Goal: Task Accomplishment & Management: Manage account settings

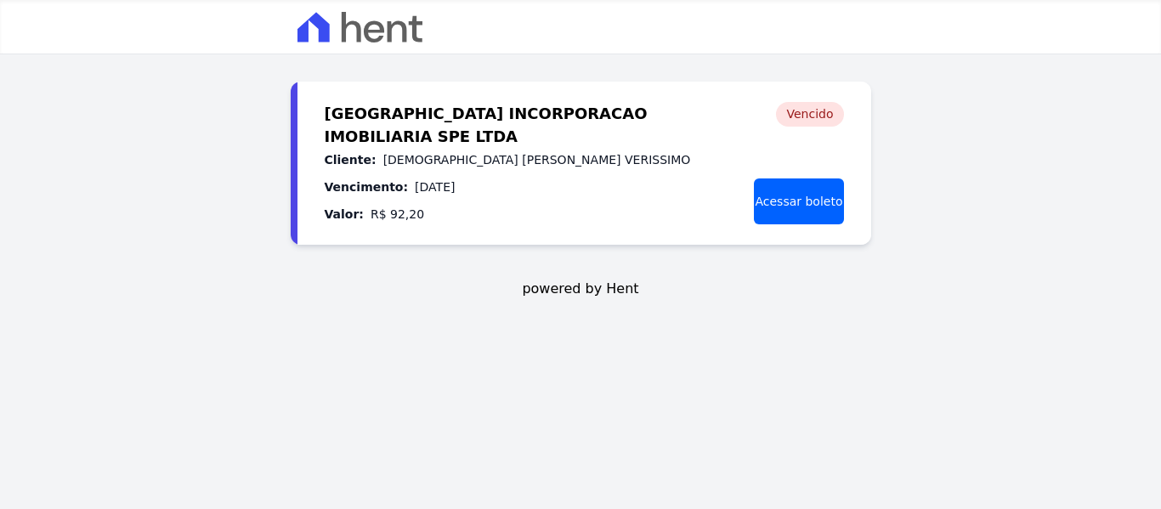
click at [359, 40] on img at bounding box center [360, 27] width 125 height 31
click at [391, 26] on img at bounding box center [360, 27] width 125 height 31
click at [392, 26] on img at bounding box center [360, 27] width 125 height 31
click at [374, 118] on span "[GEOGRAPHIC_DATA] INCORPORACAO IMOBILIARIA SPE LTDA" at bounding box center [533, 115] width 416 height 27
click at [375, 118] on span "[GEOGRAPHIC_DATA] INCORPORACAO IMOBILIARIA SPE LTDA" at bounding box center [533, 115] width 416 height 27
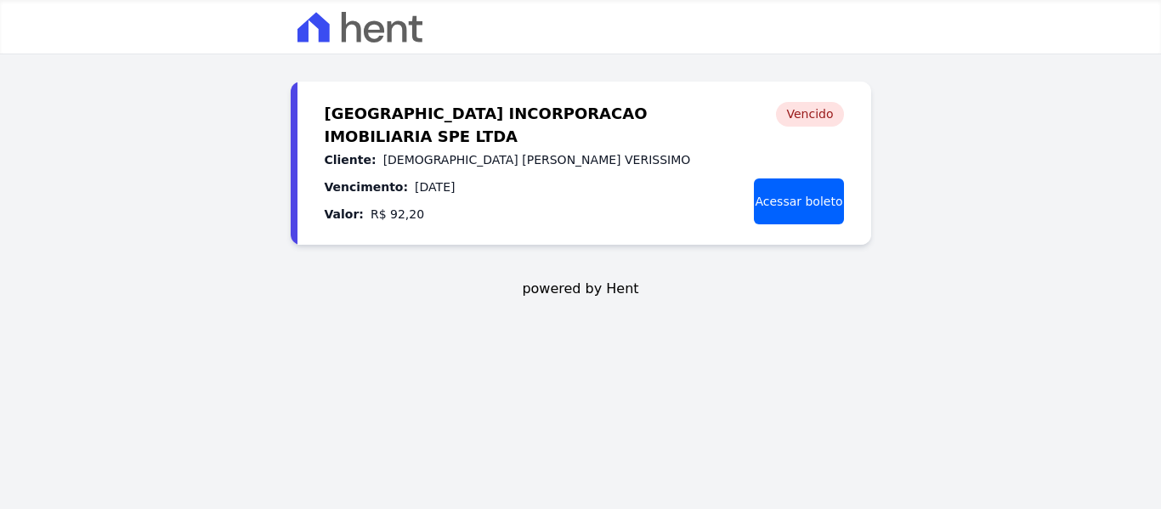
click at [362, 174] on dl "Cliente: THAISA SULENE BARBOSA VERISSIMO Vencimento: 29/08/2025 Valor: R$ 92,20" at bounding box center [508, 187] width 366 height 75
click at [343, 174] on dl "Cliente: THAISA SULENE BARBOSA VERISSIMO Vencimento: 29/08/2025 Valor: R$ 92,20" at bounding box center [508, 187] width 366 height 75
click at [344, 224] on dt "Valor:" at bounding box center [344, 214] width 39 height 20
click at [312, 5] on header "VILLA FIORE INCORPORACAO IMOBILIARIA SPE LTDA" at bounding box center [580, 27] width 1161 height 54
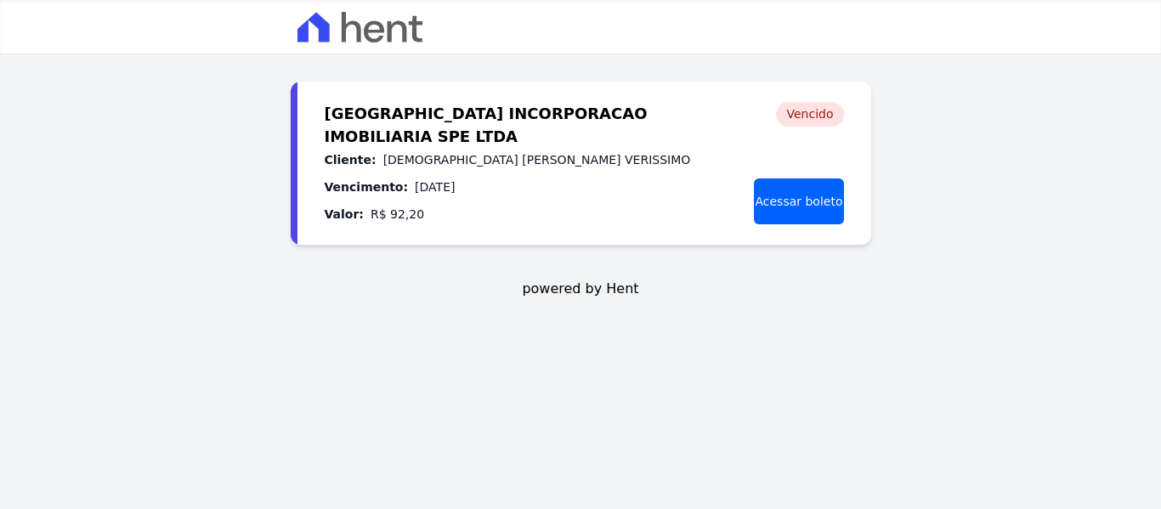
click at [816, 118] on div "Vencido" at bounding box center [809, 114] width 67 height 25
click at [755, 211] on link "Acessar boleto" at bounding box center [798, 202] width 89 height 46
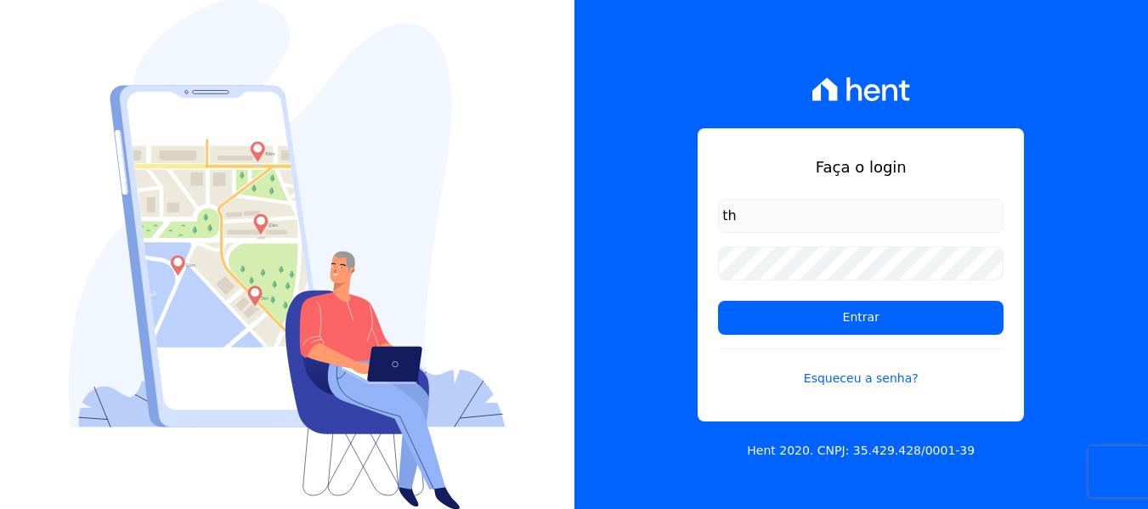
type input "thaysa_sulene@hotmail.com"
click at [877, 299] on form "thaysa_sulene@hotmail.com Entrar Esqueceu a senha?" at bounding box center [861, 303] width 286 height 209
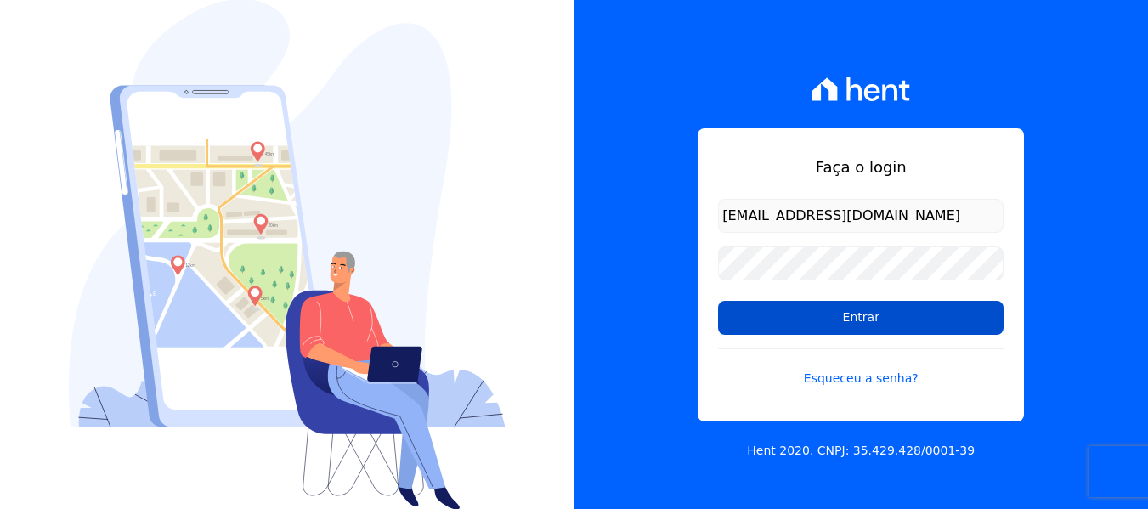
click at [865, 309] on input "Entrar" at bounding box center [861, 318] width 286 height 34
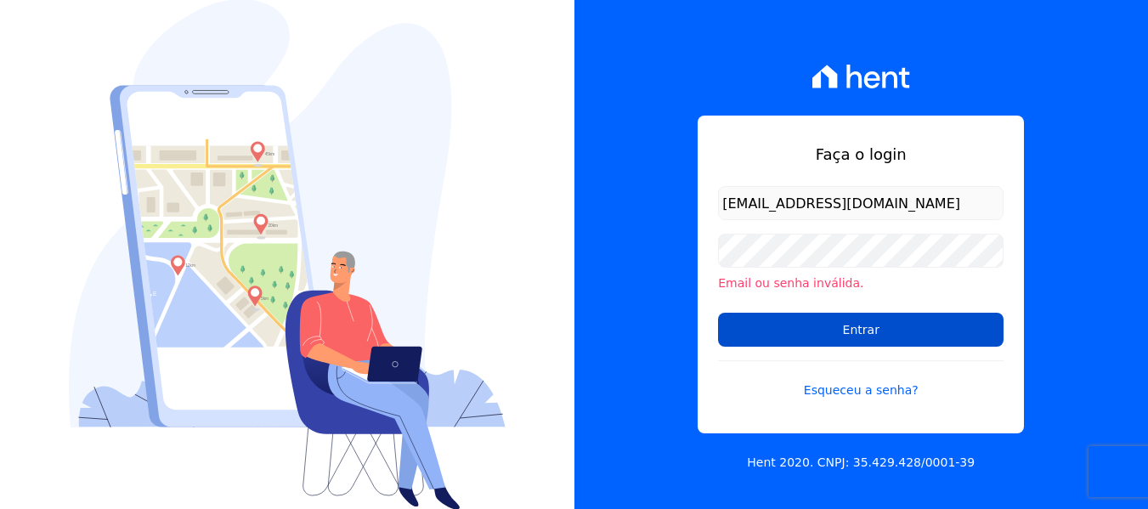
click at [837, 324] on input "Entrar" at bounding box center [861, 330] width 286 height 34
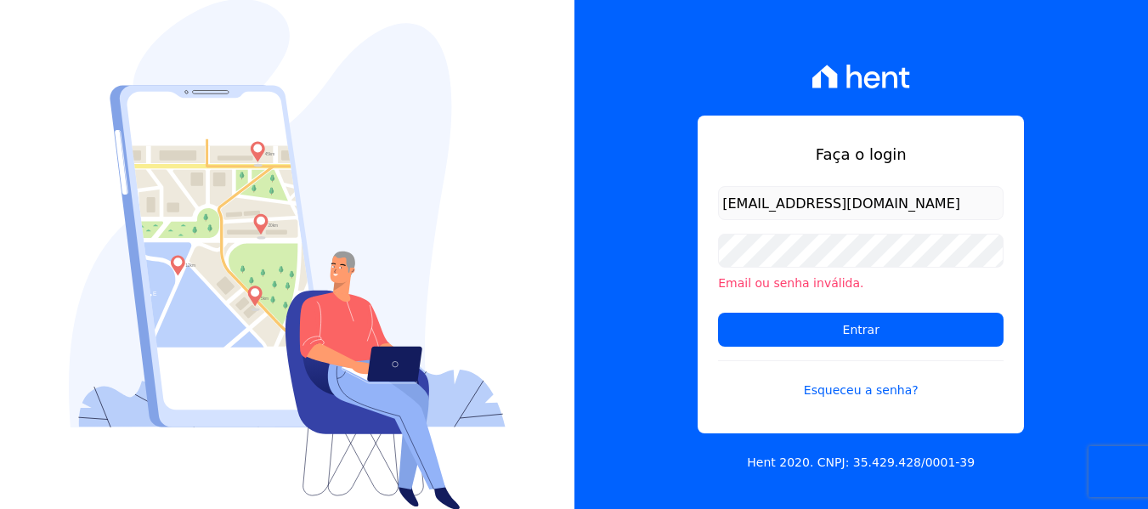
click at [759, 292] on li "Email ou senha inválida." at bounding box center [861, 284] width 286 height 18
click at [751, 284] on li "Email ou senha inválida." at bounding box center [861, 284] width 286 height 18
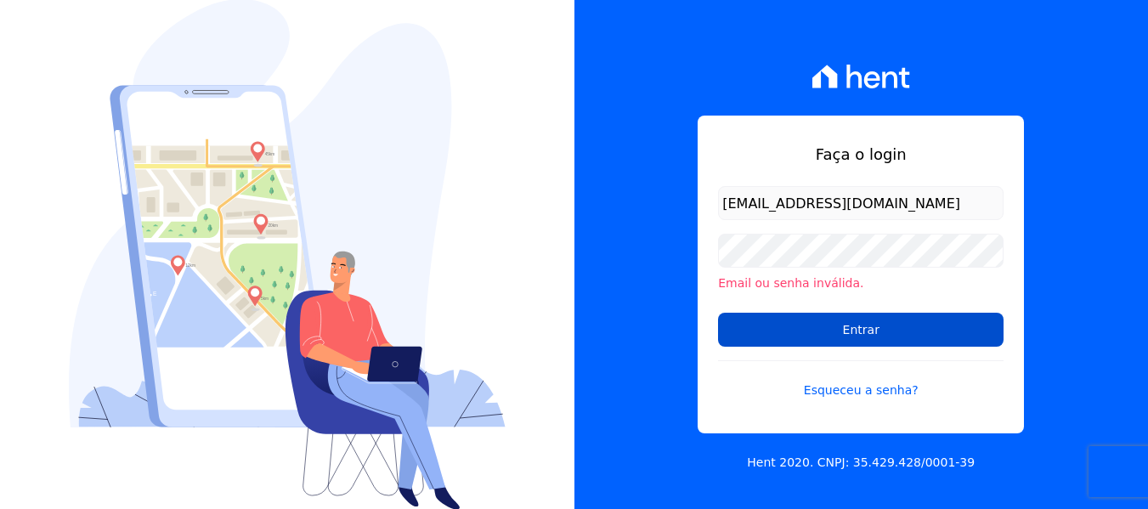
click at [842, 332] on input "Entrar" at bounding box center [861, 330] width 286 height 34
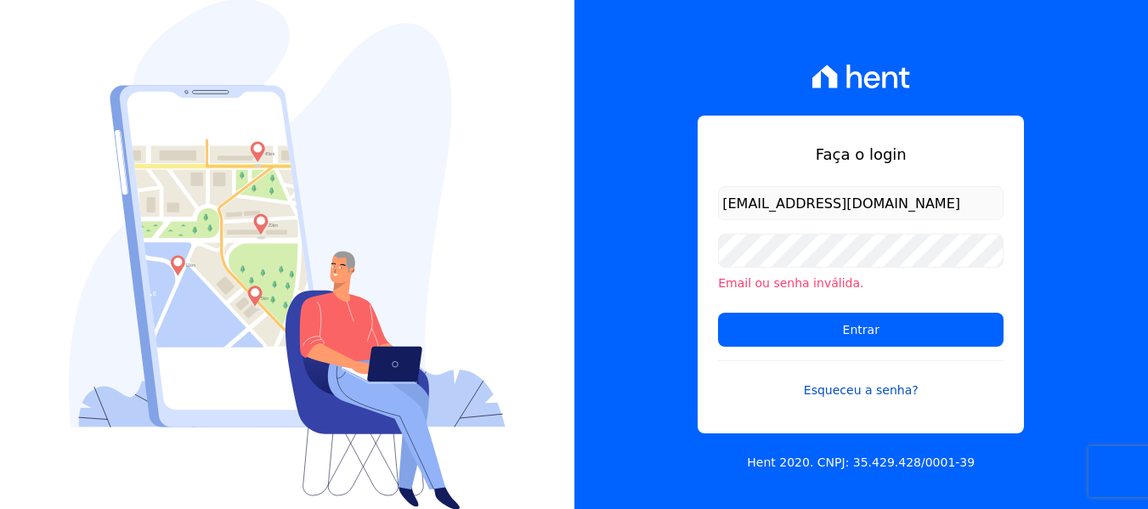
click at [845, 397] on link "Esqueceu a senha?" at bounding box center [861, 379] width 286 height 39
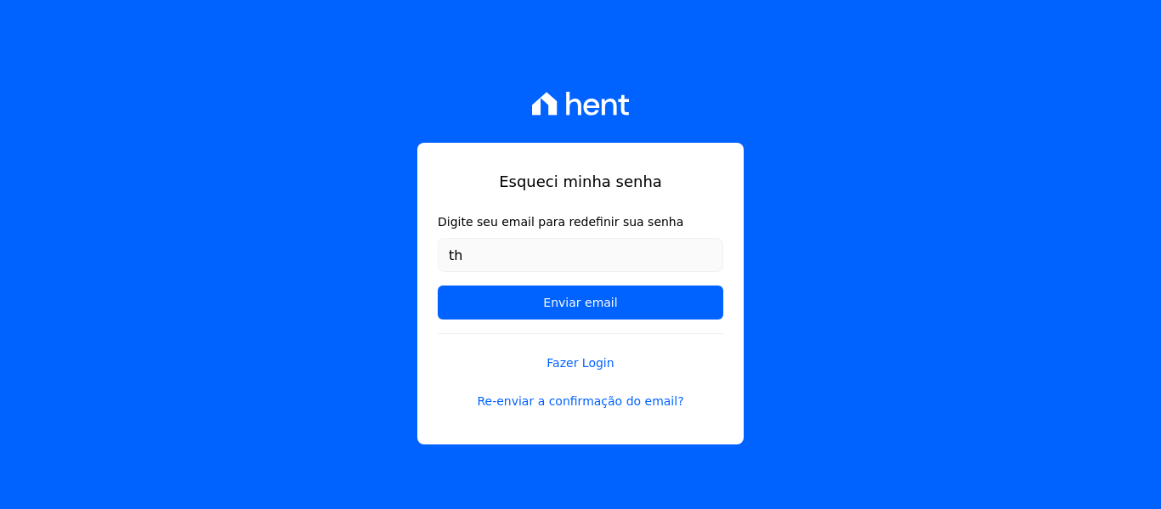
type input "[EMAIL_ADDRESS][DOMAIN_NAME]"
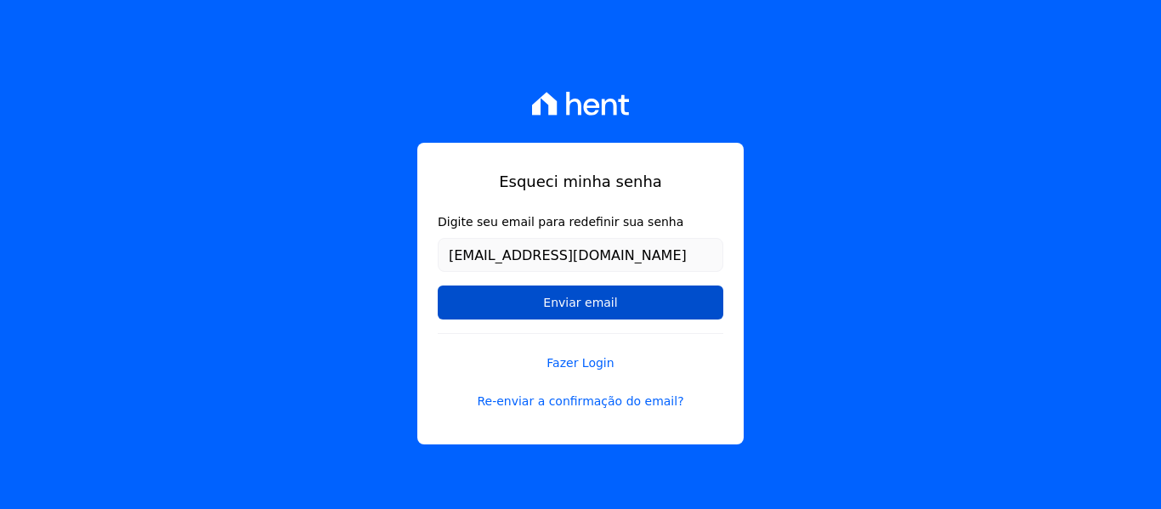
click at [586, 309] on input "Enviar email" at bounding box center [581, 303] width 286 height 34
click at [557, 301] on input "Enviar email" at bounding box center [581, 303] width 286 height 34
click at [547, 308] on input "Enviar email" at bounding box center [581, 303] width 286 height 34
click at [546, 307] on input "Enviar email" at bounding box center [581, 303] width 286 height 34
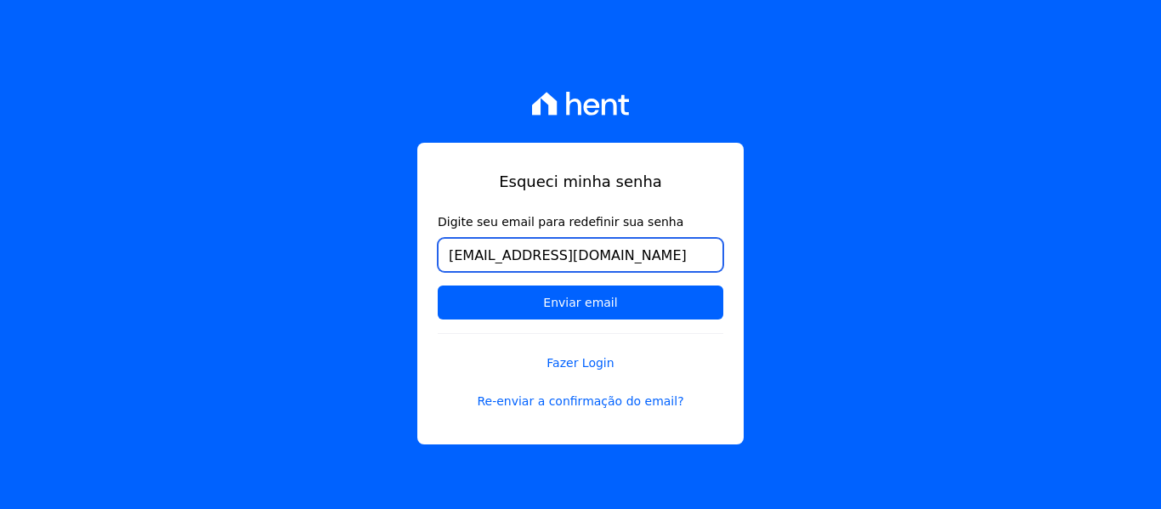
click at [625, 258] on input "[EMAIL_ADDRESS][DOMAIN_NAME]" at bounding box center [581, 255] width 286 height 34
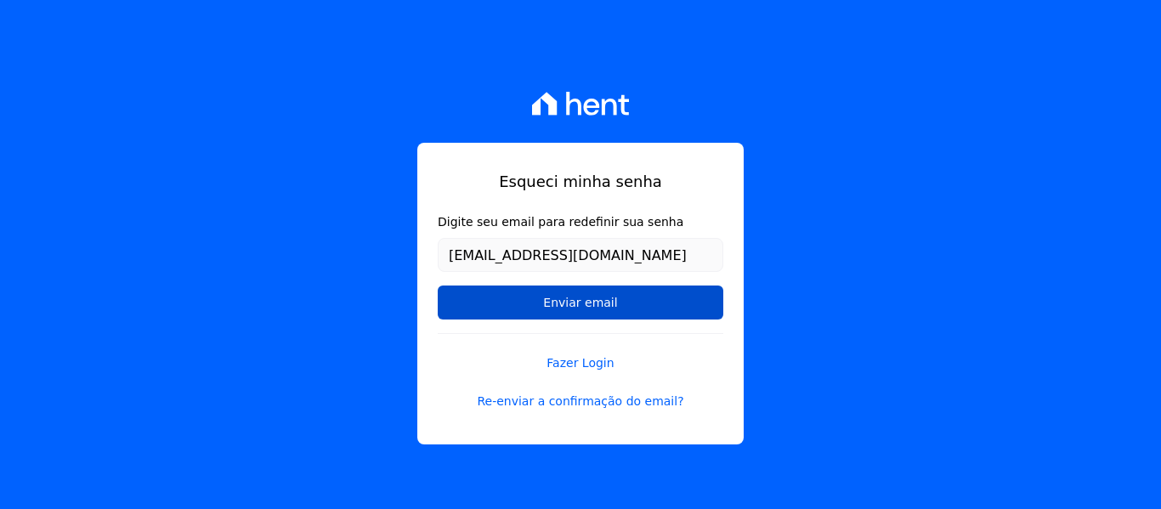
click at [510, 305] on input "Enviar email" at bounding box center [581, 303] width 286 height 34
click at [581, 305] on input "Enviar email" at bounding box center [581, 303] width 286 height 34
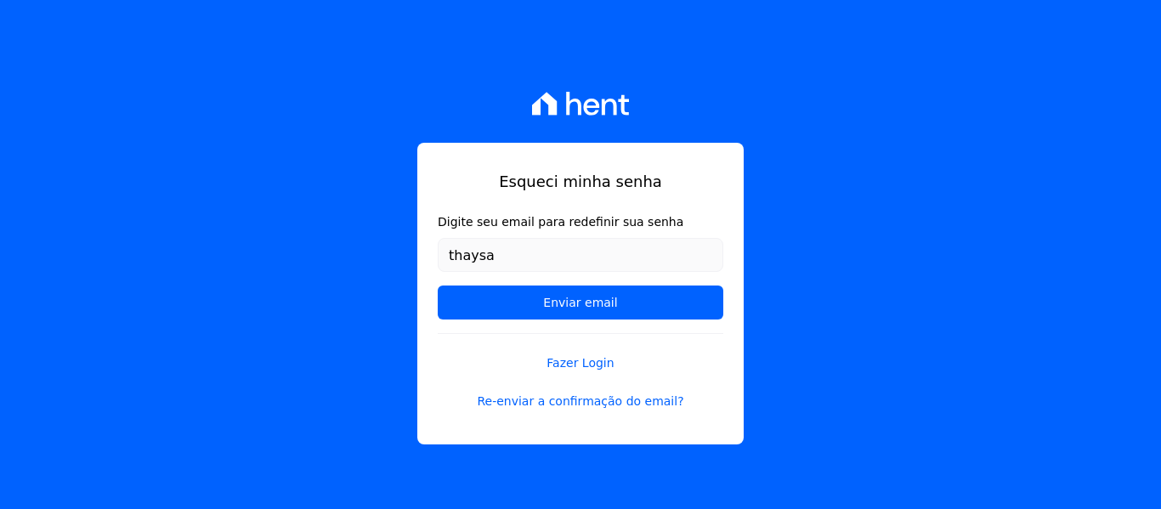
type input "[EMAIL_ADDRESS][DOMAIN_NAME]"
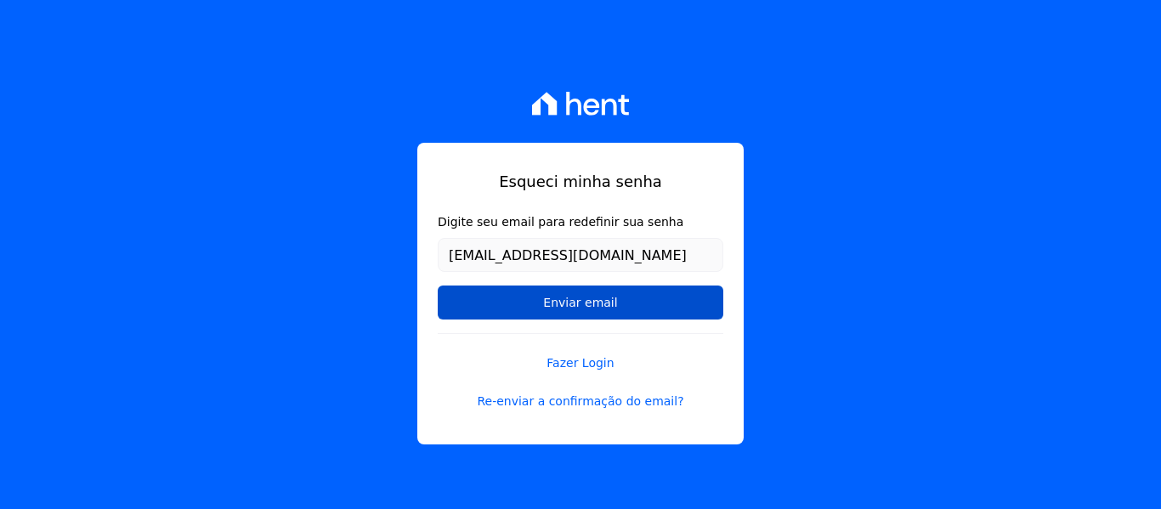
click at [576, 307] on input "Enviar email" at bounding box center [581, 303] width 286 height 34
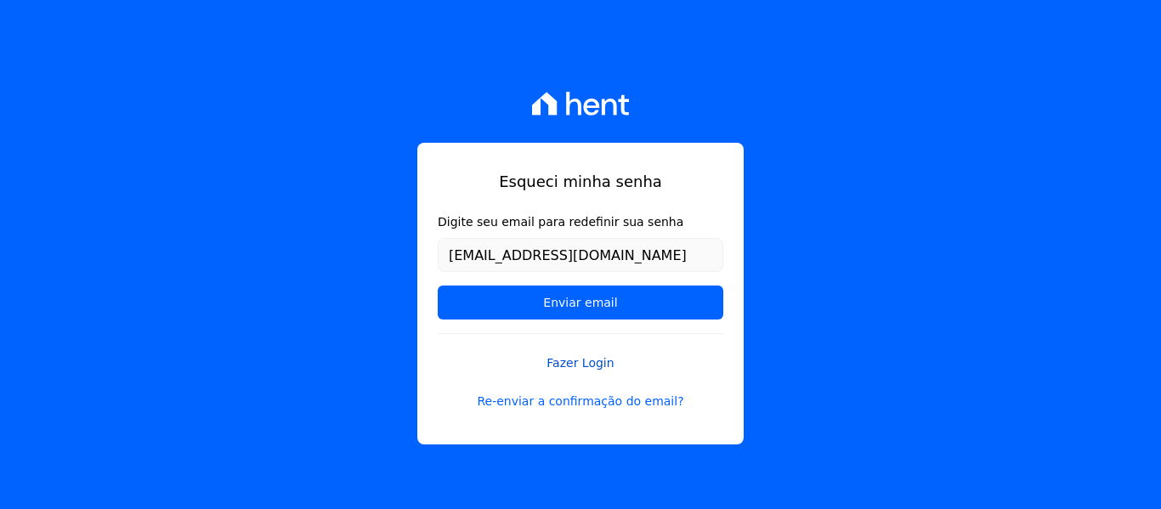
click at [595, 364] on link "Fazer Login" at bounding box center [581, 352] width 286 height 39
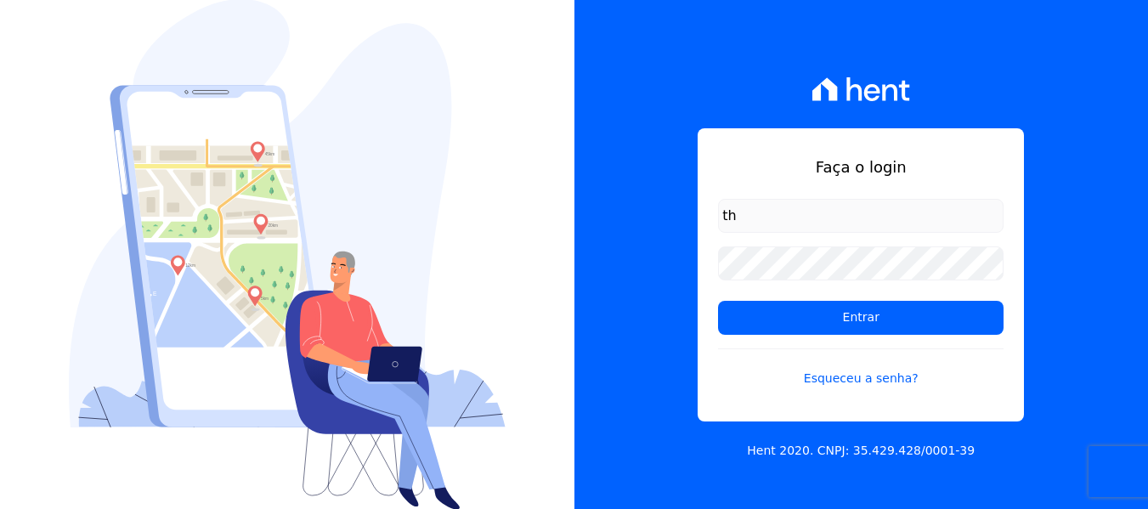
type input "[EMAIL_ADDRESS][DOMAIN_NAME]"
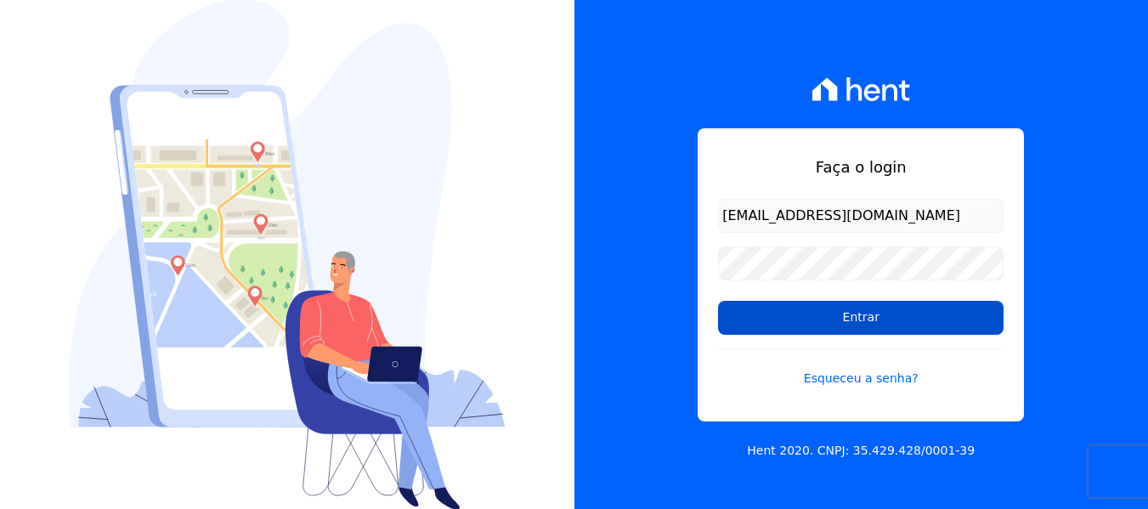
click at [849, 311] on input "Entrar" at bounding box center [861, 318] width 286 height 34
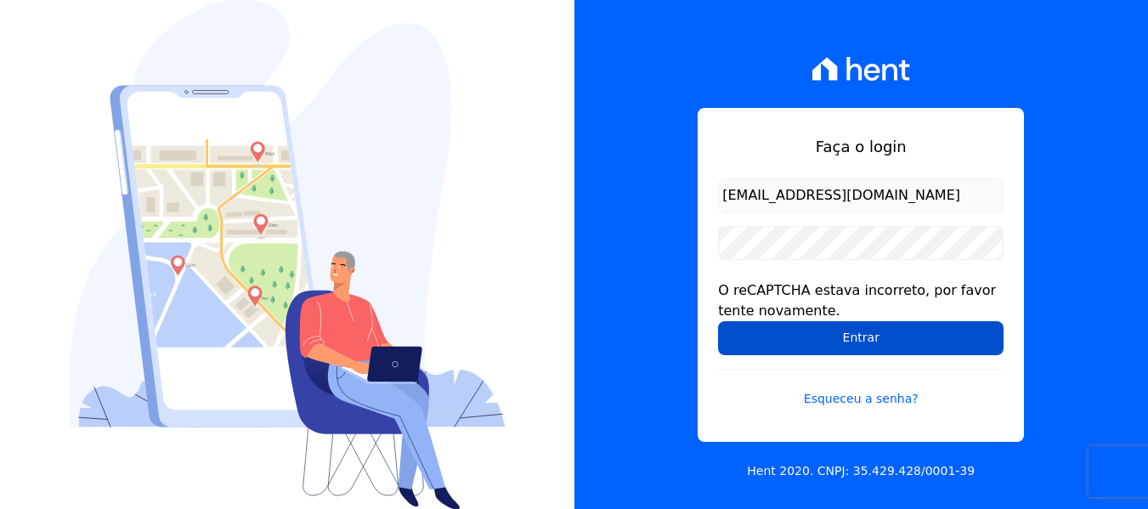
click at [866, 343] on input "Entrar" at bounding box center [861, 338] width 286 height 34
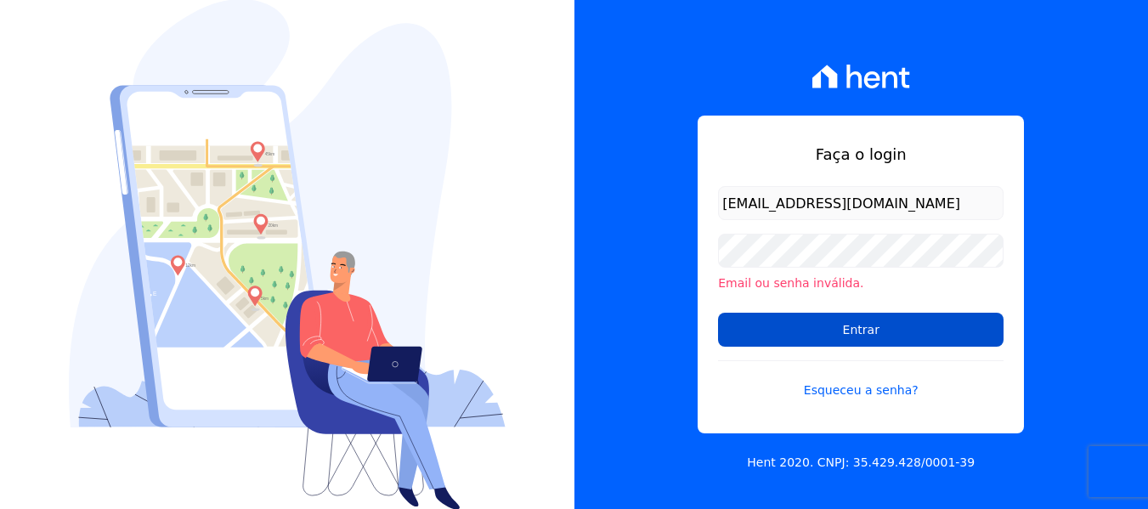
click at [858, 341] on input "Entrar" at bounding box center [861, 330] width 286 height 34
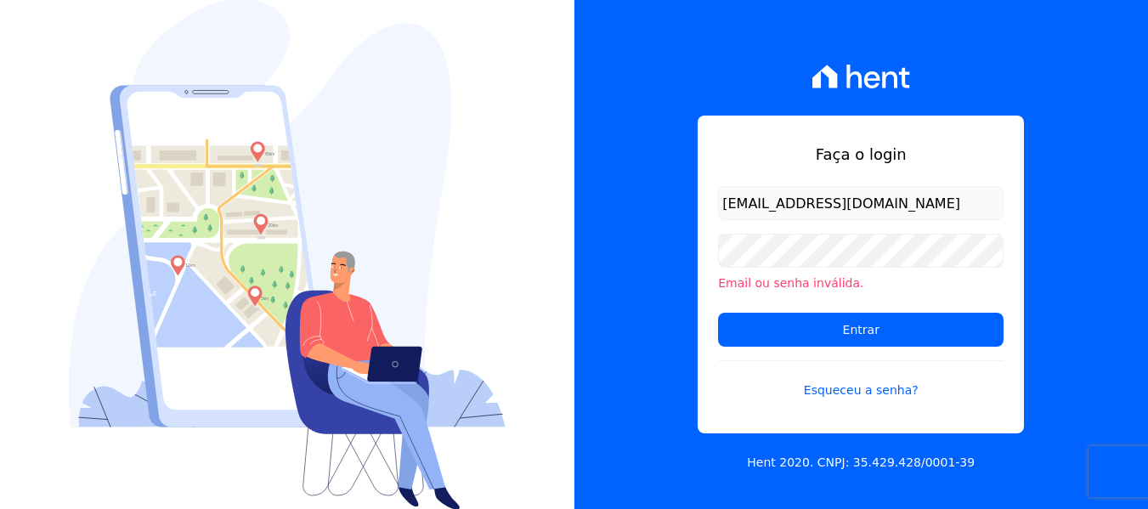
click at [884, 400] on form "thaysa_sulene@hotmail.com Email ou senha inválida. Entrar Esqueceu a senha?" at bounding box center [861, 303] width 286 height 234
click at [884, 394] on link "Esqueceu a senha?" at bounding box center [861, 379] width 286 height 39
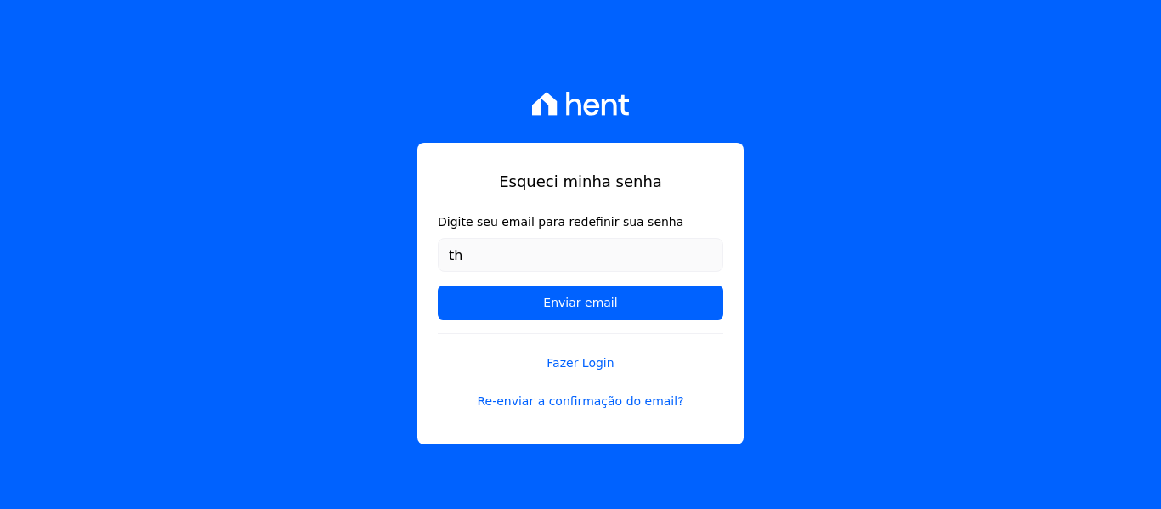
type input "[EMAIL_ADDRESS][DOMAIN_NAME]"
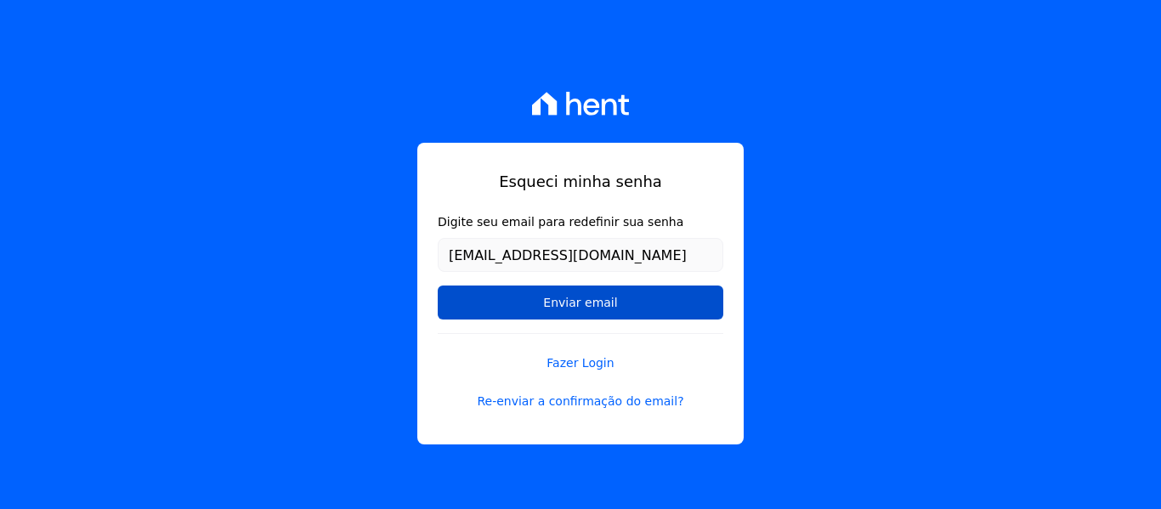
click at [581, 309] on input "Enviar email" at bounding box center [581, 303] width 286 height 34
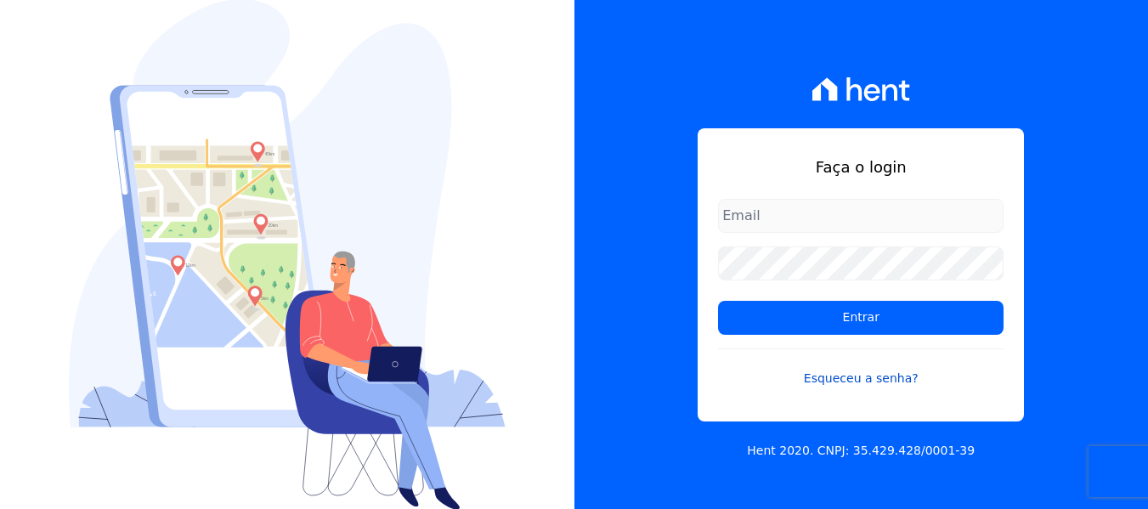
click at [835, 384] on link "Esqueceu a senha?" at bounding box center [861, 368] width 286 height 39
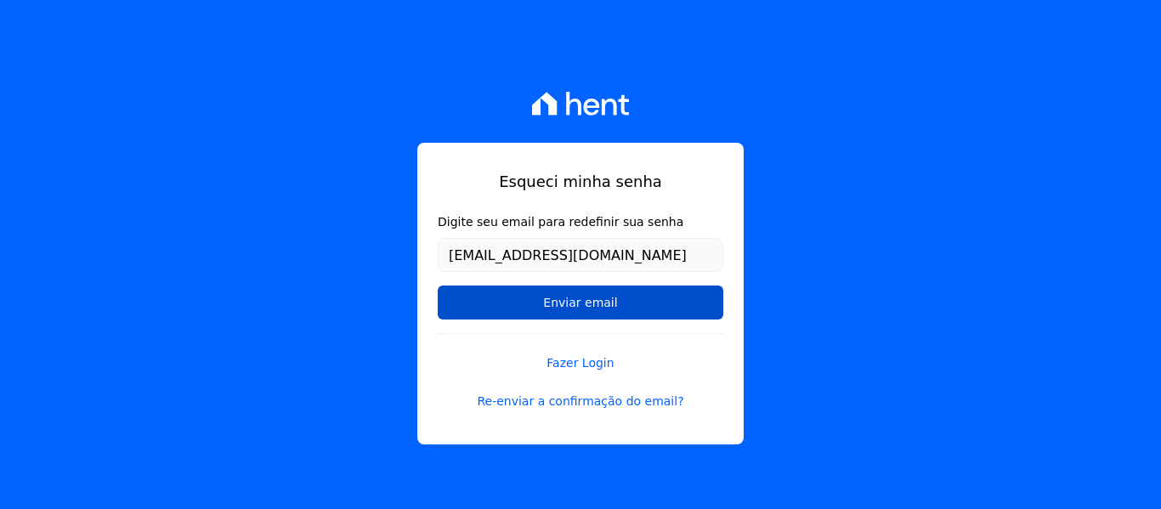
type input "[EMAIL_ADDRESS][DOMAIN_NAME]"
click at [505, 301] on input "Enviar email" at bounding box center [581, 303] width 286 height 34
click at [577, 309] on input "Enviar email" at bounding box center [581, 303] width 286 height 34
click at [578, 309] on input "Enviar email" at bounding box center [581, 303] width 286 height 34
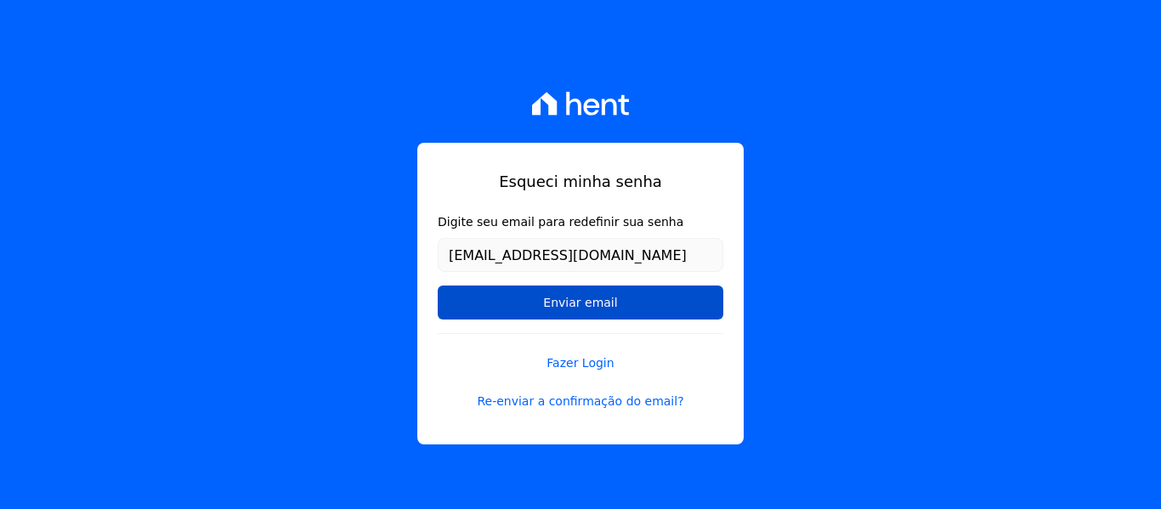
click at [578, 309] on input "Enviar email" at bounding box center [581, 303] width 286 height 34
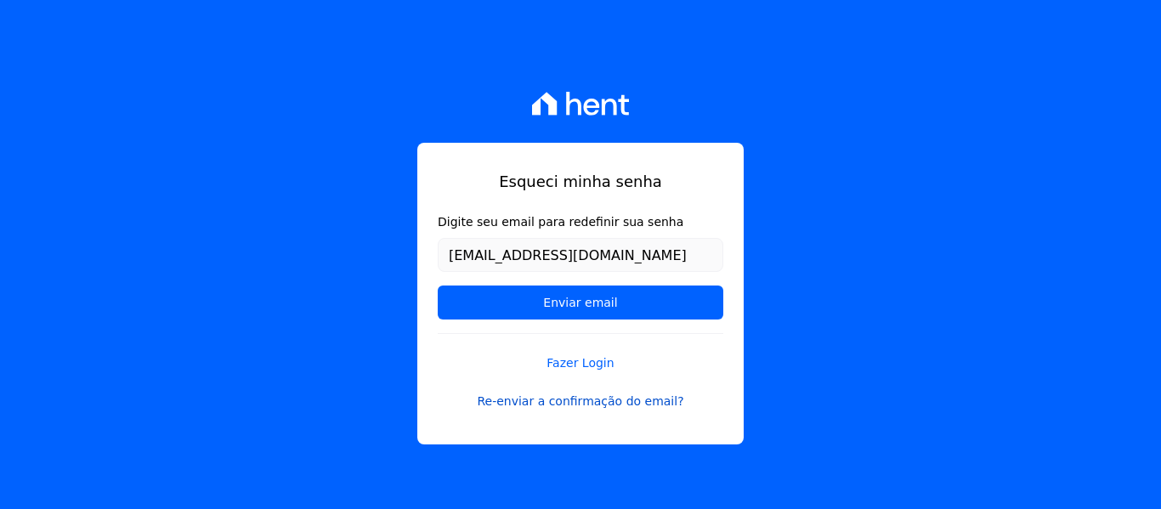
click at [586, 404] on link "Re-enviar a confirmação do email?" at bounding box center [581, 402] width 286 height 18
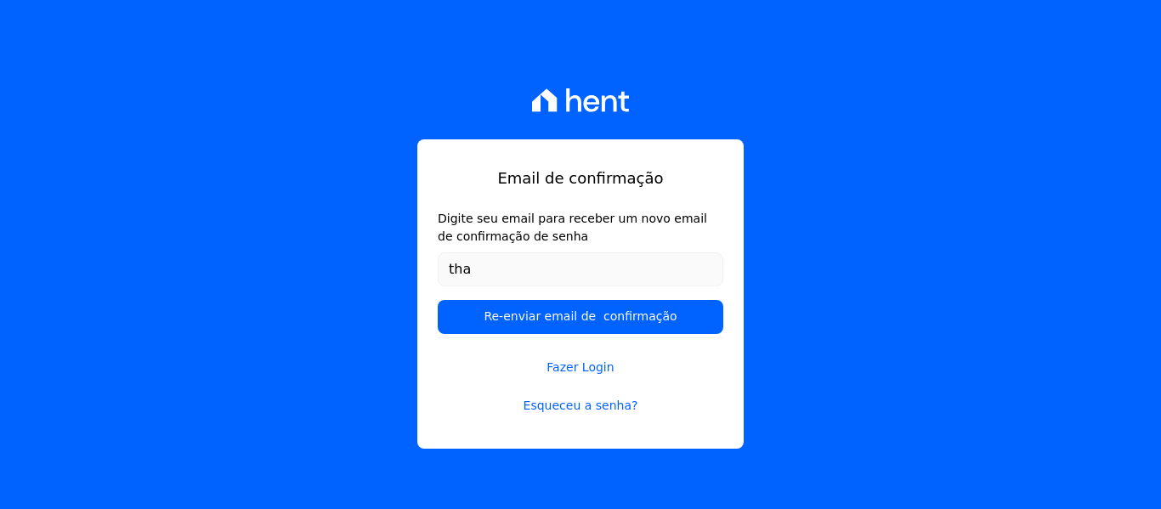
type input "[EMAIL_ADDRESS][DOMAIN_NAME]"
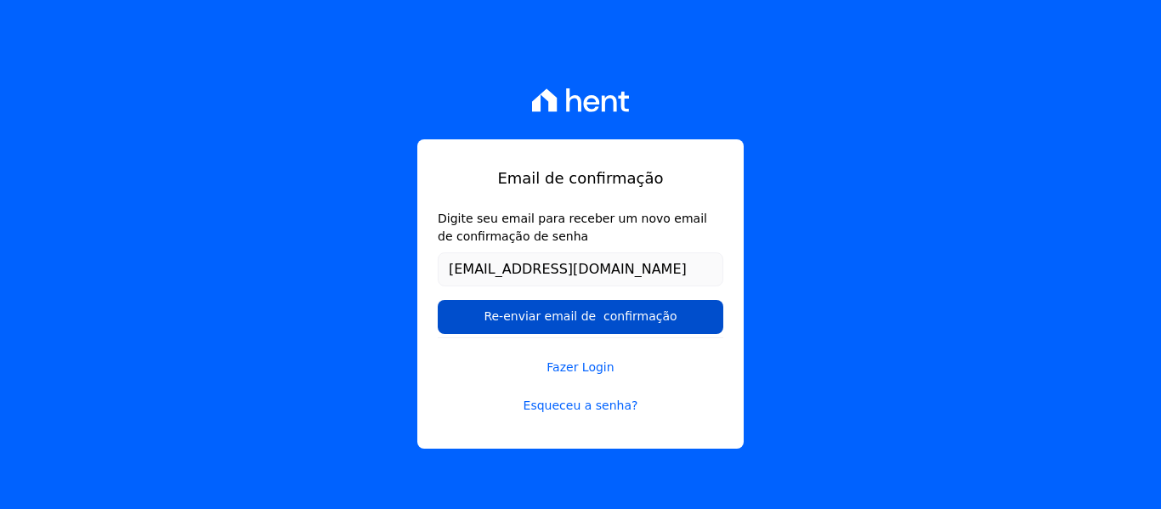
click at [596, 313] on input "Re-enviar email de confirmação" at bounding box center [581, 317] width 286 height 34
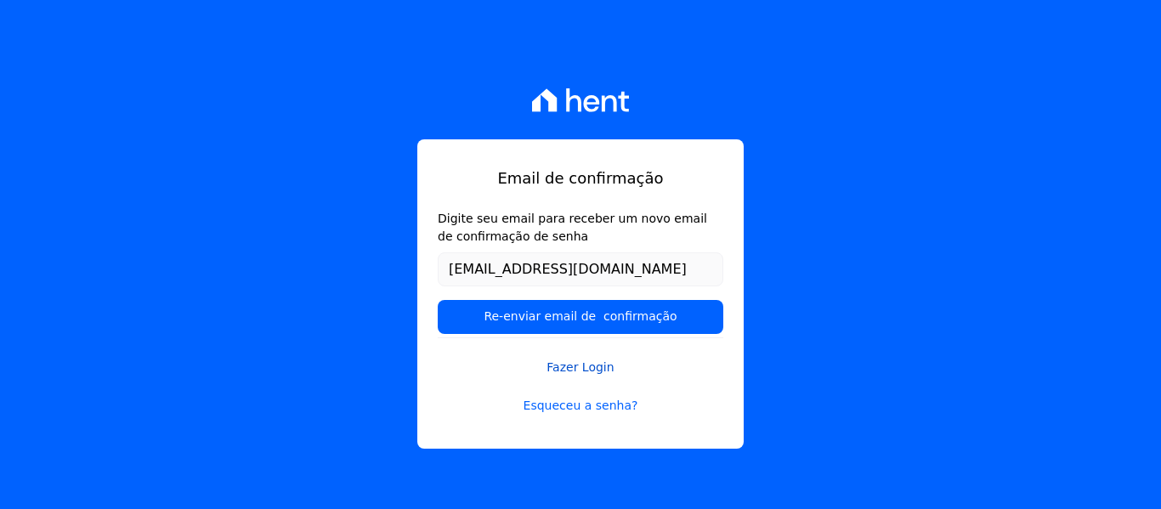
click at [585, 367] on link "Fazer Login" at bounding box center [581, 356] width 286 height 39
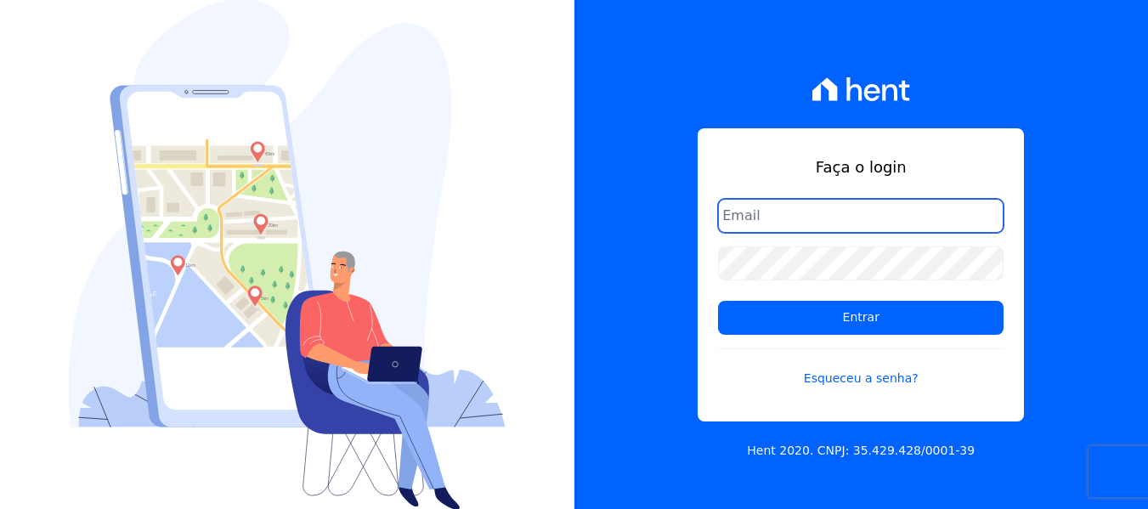
click at [839, 224] on input "email" at bounding box center [861, 216] width 286 height 34
type input "[EMAIL_ADDRESS][DOMAIN_NAME]"
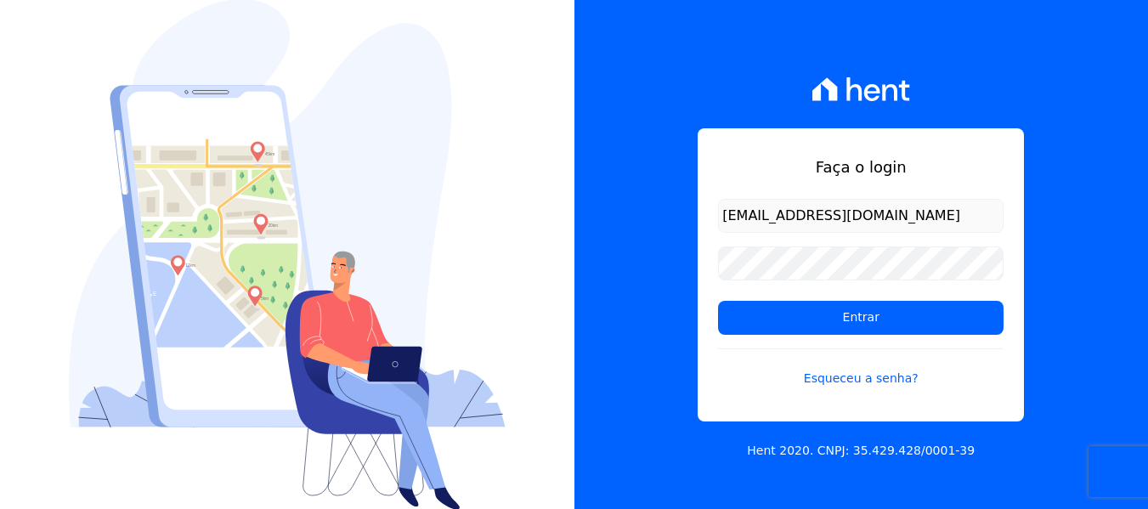
click at [836, 299] on form "thaysa_sulene@hotmail.com Entrar Esqueceu a senha?" at bounding box center [861, 303] width 286 height 209
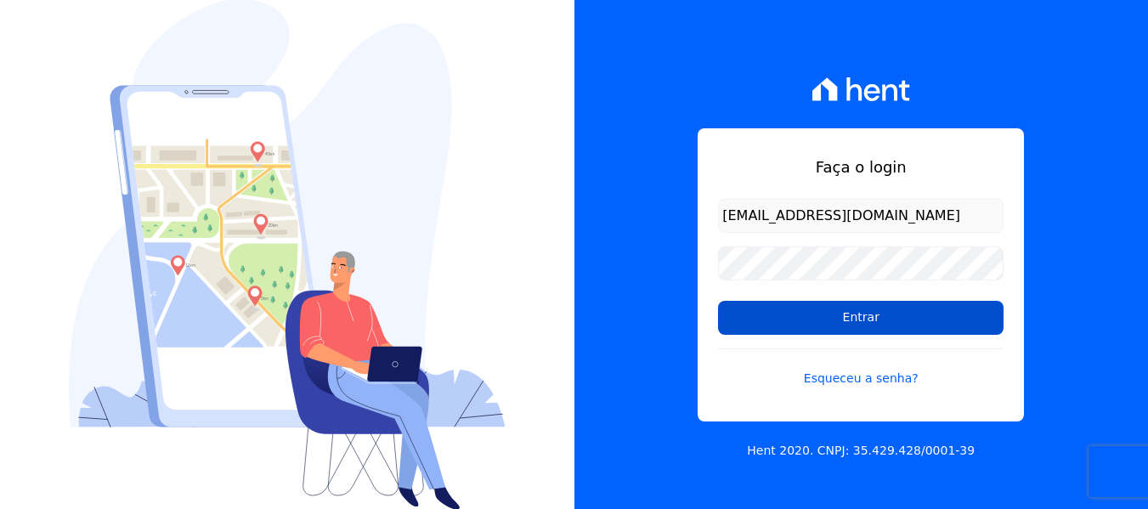
click at [841, 315] on input "Entrar" at bounding box center [861, 318] width 286 height 34
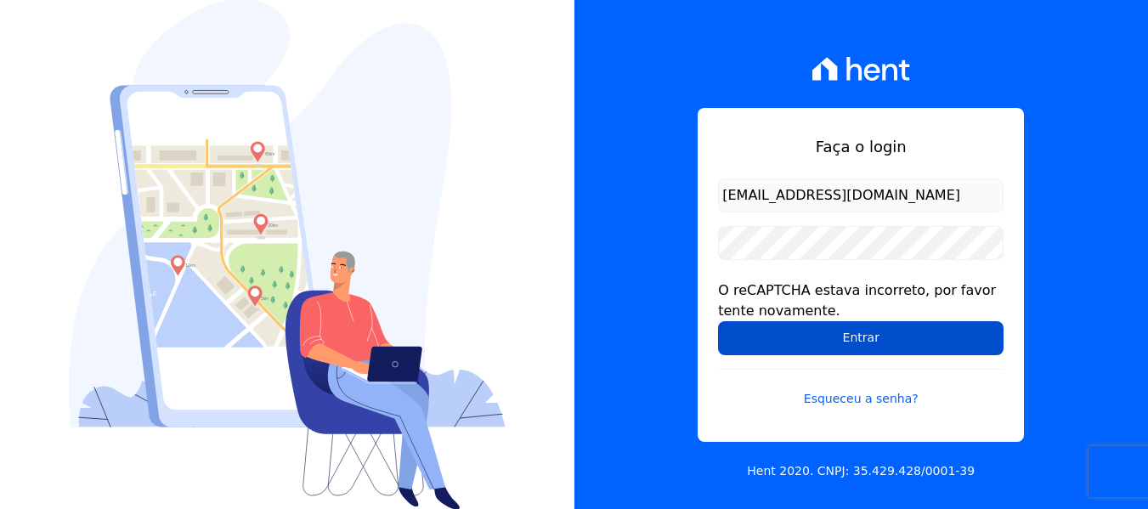
click at [841, 335] on input "Entrar" at bounding box center [861, 338] width 286 height 34
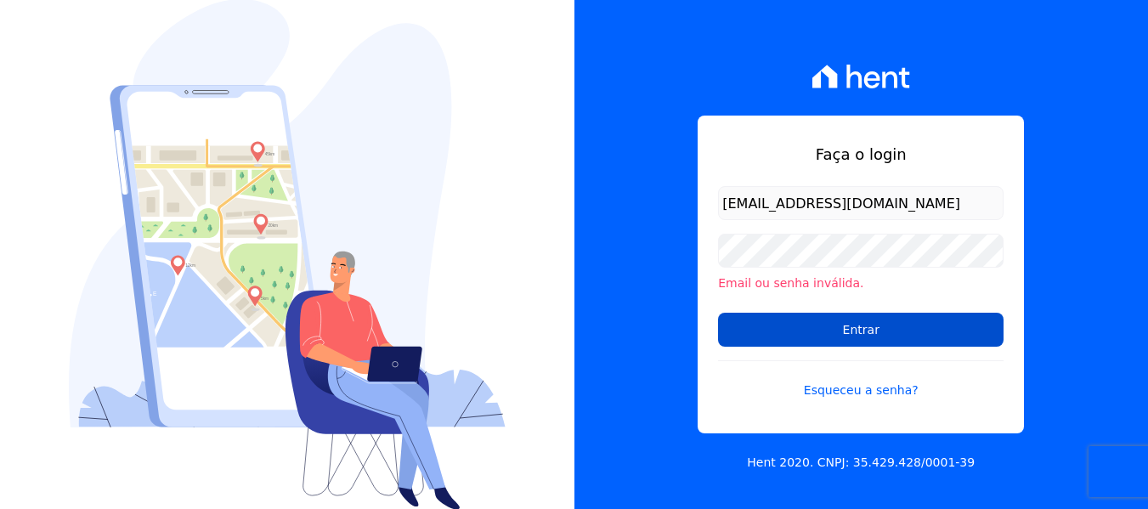
click at [818, 318] on input "Entrar" at bounding box center [861, 330] width 286 height 34
click at [915, 335] on input "Entrar" at bounding box center [861, 330] width 286 height 34
click at [858, 336] on input "Entrar" at bounding box center [861, 330] width 286 height 34
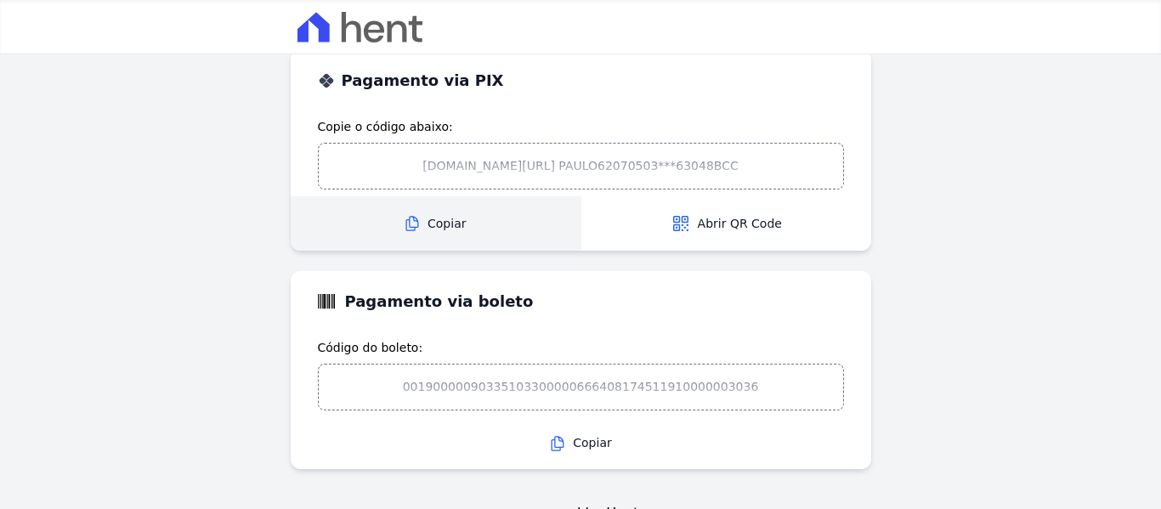
scroll to position [186, 0]
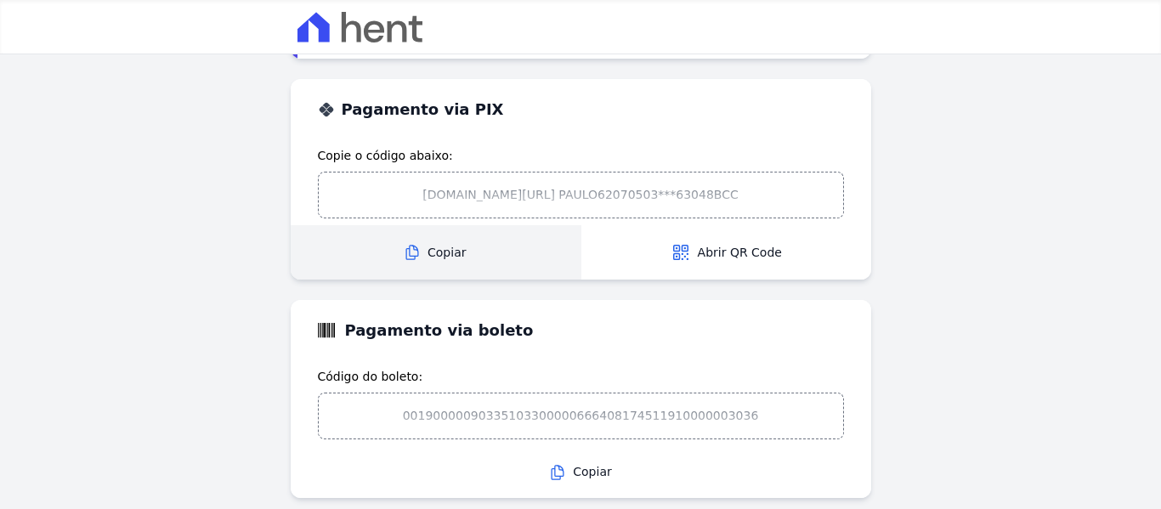
click at [434, 258] on span "Copiar" at bounding box center [436, 253] width 290 height 18
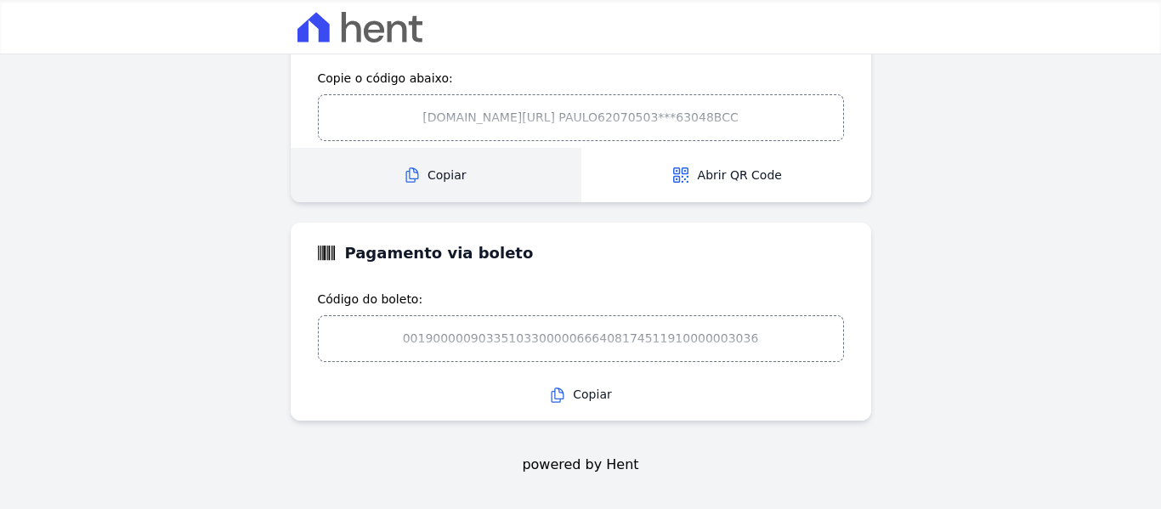
scroll to position [0, 0]
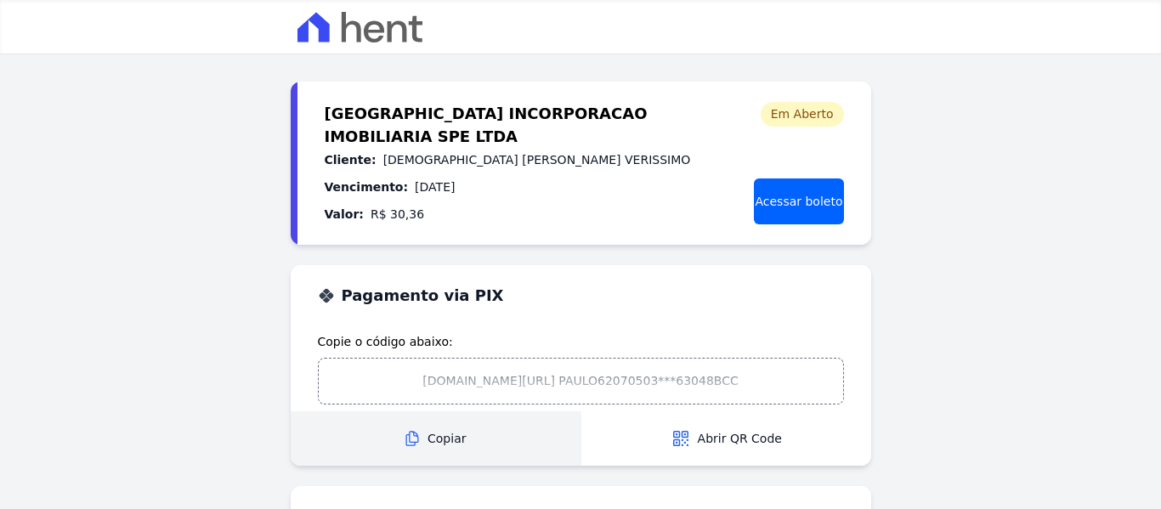
click at [361, 116] on span "[GEOGRAPHIC_DATA] INCORPORACAO IMOBILIARIA SPE LTDA" at bounding box center [533, 115] width 416 height 27
drag, startPoint x: 371, startPoint y: 112, endPoint x: 337, endPoint y: 54, distance: 67.5
click at [371, 111] on span "[GEOGRAPHIC_DATA] INCORPORACAO IMOBILIARIA SPE LTDA" at bounding box center [533, 115] width 416 height 27
click at [371, 25] on img at bounding box center [360, 27] width 125 height 31
click at [313, 28] on img at bounding box center [360, 27] width 125 height 31
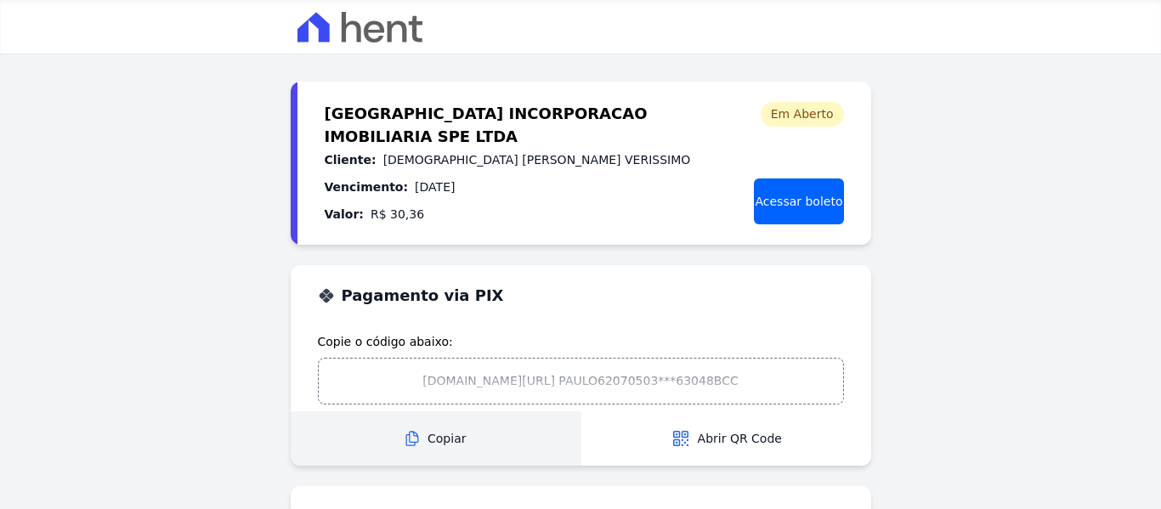
click at [313, 29] on img at bounding box center [360, 27] width 125 height 31
click at [332, 102] on span "VILLA FIORE INCORPORACAO IMOBILIARIA SPE LTDA" at bounding box center [533, 115] width 416 height 27
click at [335, 20] on img at bounding box center [360, 27] width 125 height 31
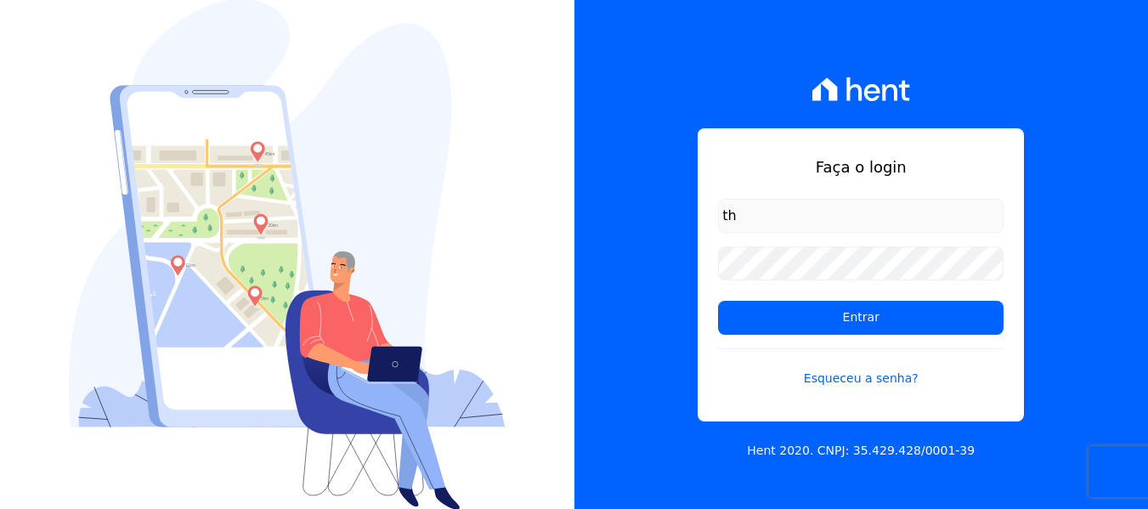
type input "[EMAIL_ADDRESS][DOMAIN_NAME]"
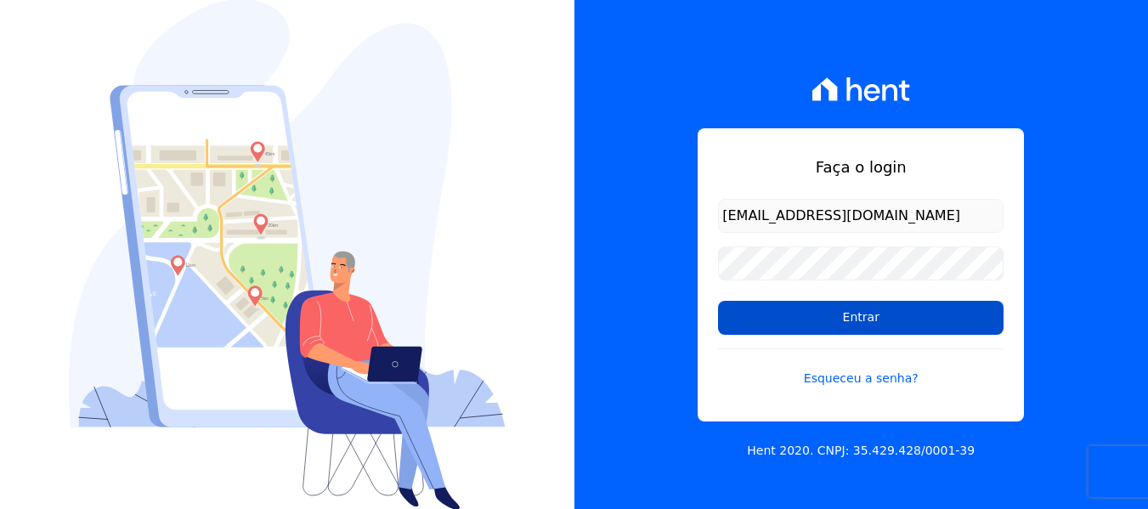
click at [876, 319] on input "Entrar" at bounding box center [861, 318] width 286 height 34
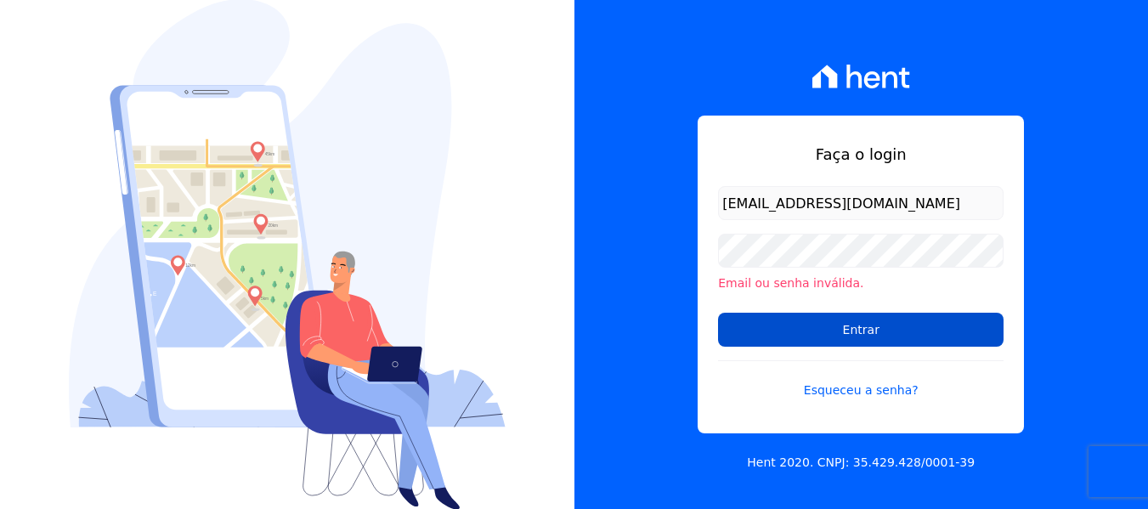
click at [817, 332] on input "Entrar" at bounding box center [861, 330] width 286 height 34
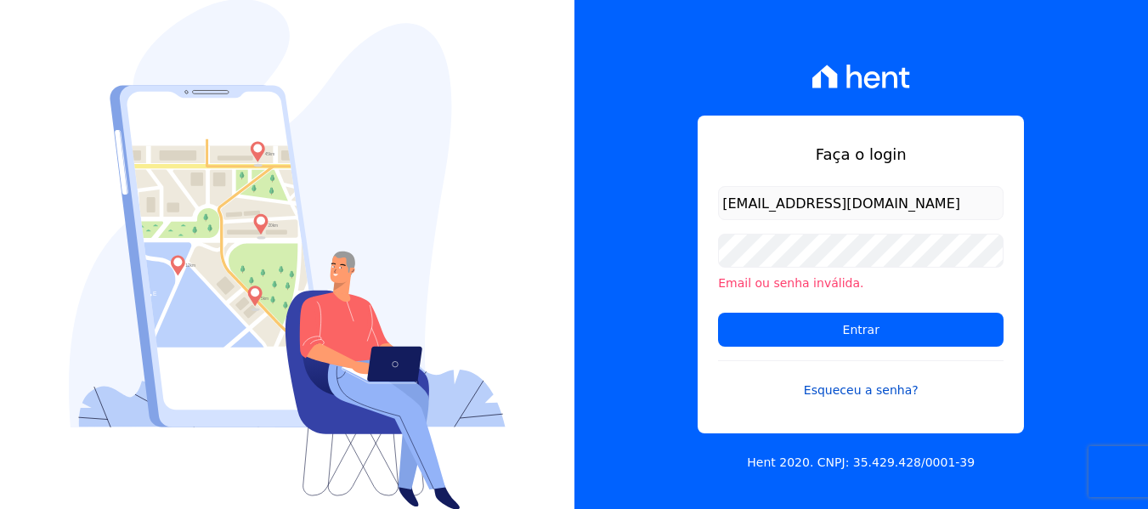
click at [872, 394] on link "Esqueceu a senha?" at bounding box center [861, 379] width 286 height 39
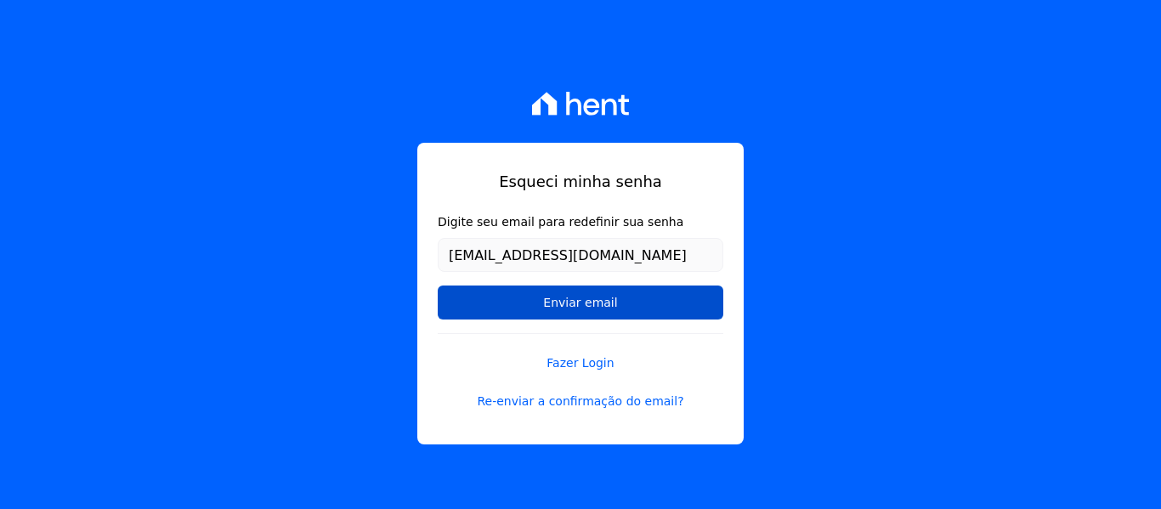
type input "[EMAIL_ADDRESS][DOMAIN_NAME]"
click at [438, 286] on input "Enviar email" at bounding box center [581, 303] width 286 height 34
click at [495, 315] on input "Enviar email" at bounding box center [581, 303] width 286 height 34
click at [570, 307] on input "Enviar email" at bounding box center [581, 303] width 286 height 34
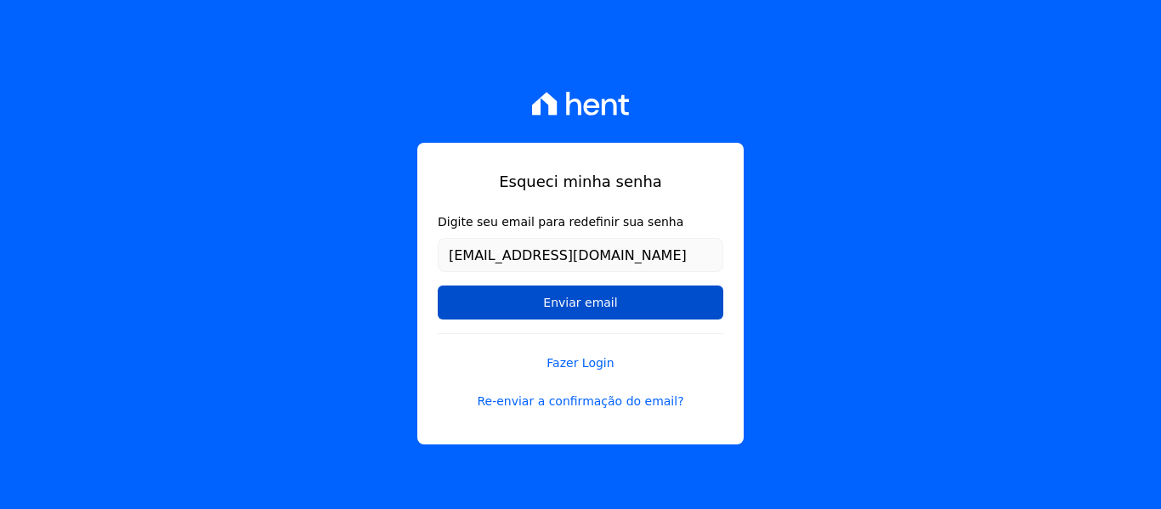
click at [570, 307] on input "Enviar email" at bounding box center [581, 303] width 286 height 34
click at [569, 307] on input "Enviar email" at bounding box center [581, 303] width 286 height 34
click at [566, 307] on input "Enviar email" at bounding box center [581, 303] width 286 height 34
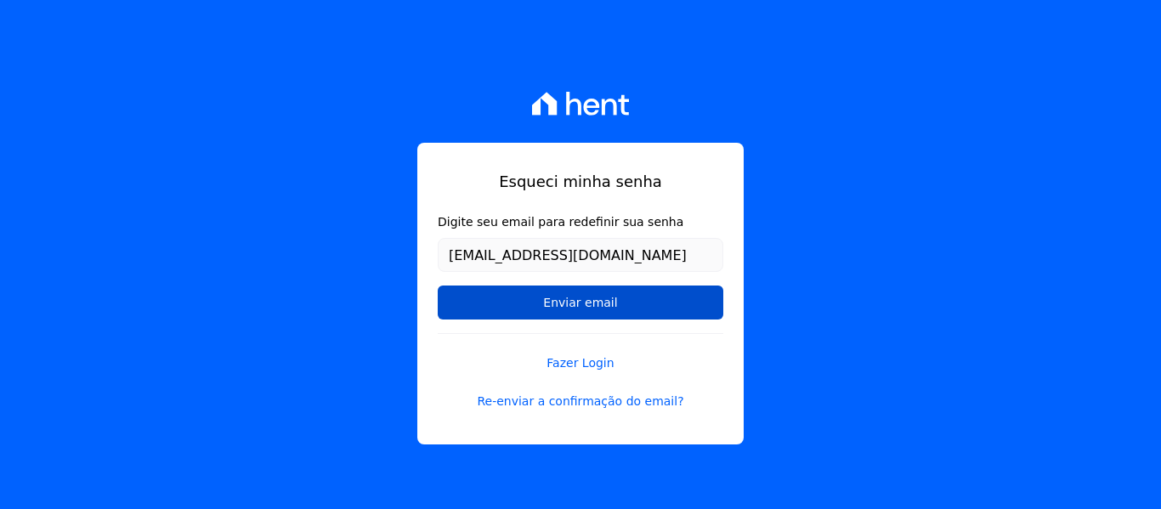
click at [599, 298] on input "Enviar email" at bounding box center [581, 303] width 286 height 34
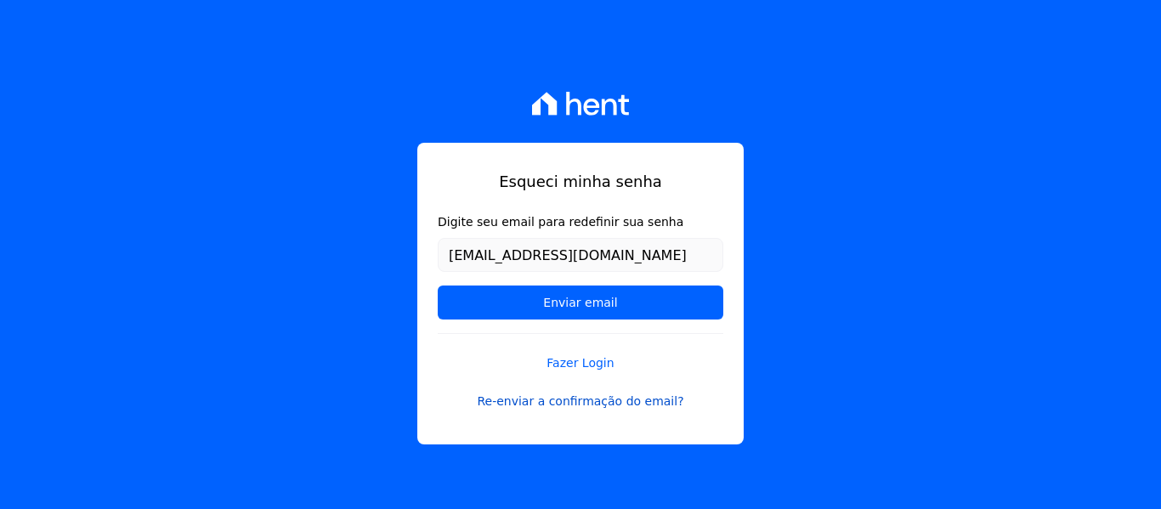
click at [568, 402] on link "Re-enviar a confirmação do email?" at bounding box center [581, 402] width 286 height 18
